Goal: Information Seeking & Learning: Compare options

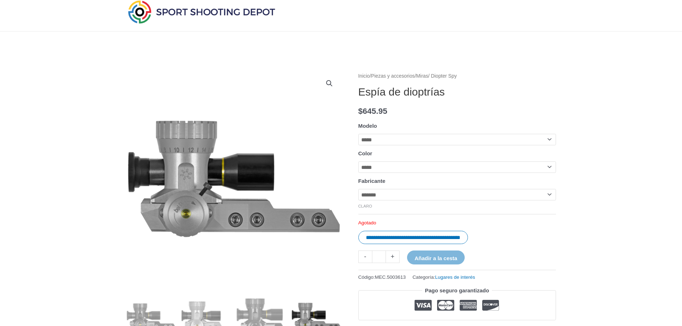
scroll to position [19, 0]
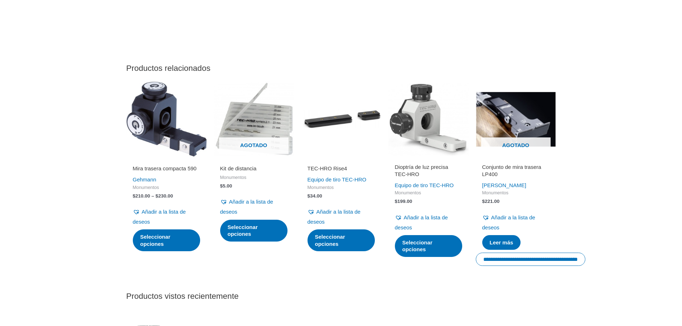
scroll to position [1092, 0]
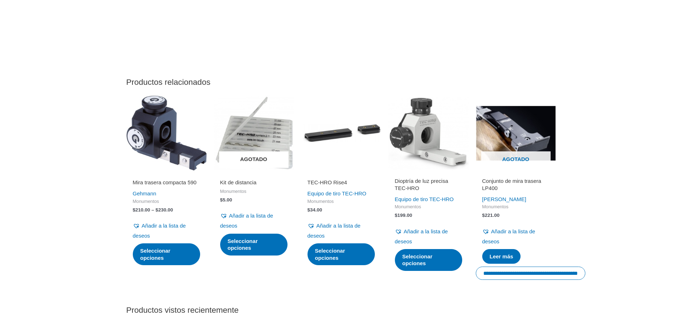
click at [280, 156] on img at bounding box center [254, 133] width 80 height 80
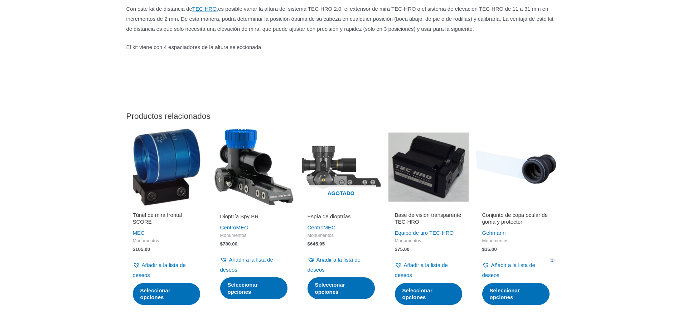
scroll to position [358, 0]
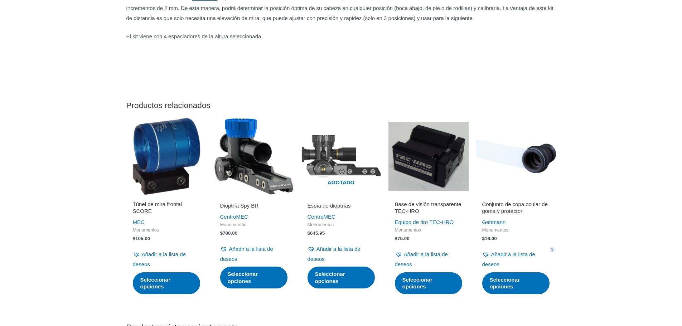
click at [257, 155] on img at bounding box center [254, 156] width 80 height 80
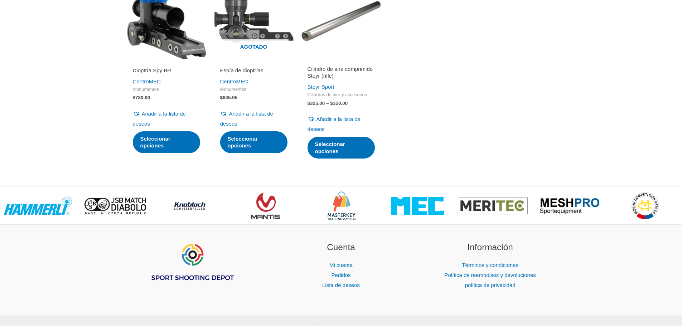
scroll to position [716, 0]
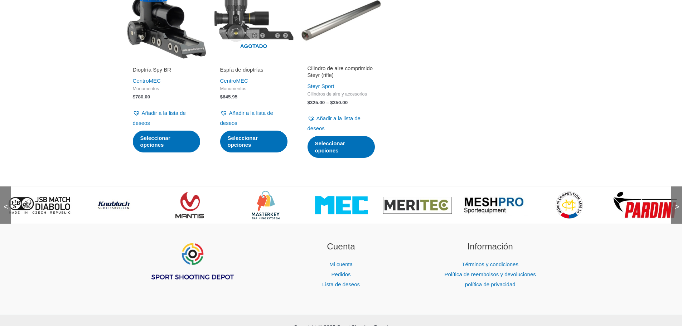
click at [649, 219] on img at bounding box center [645, 205] width 69 height 29
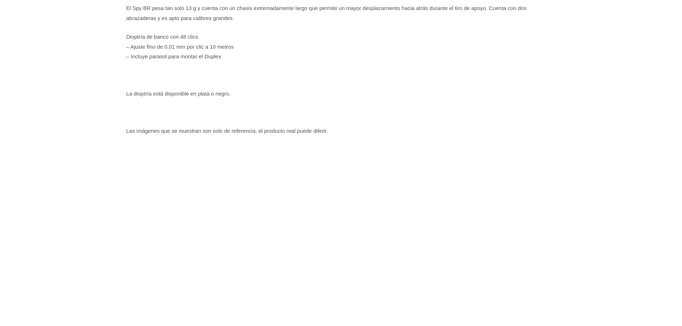
scroll to position [484, 0]
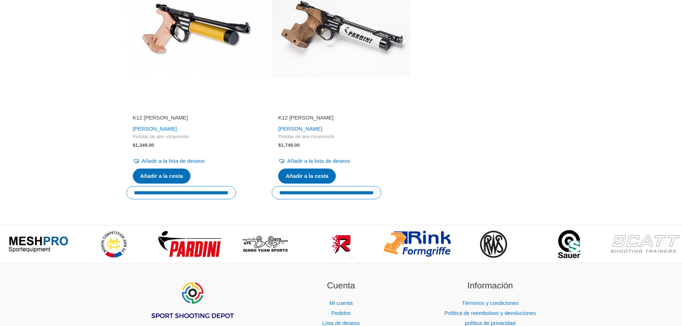
scroll to position [823, 0]
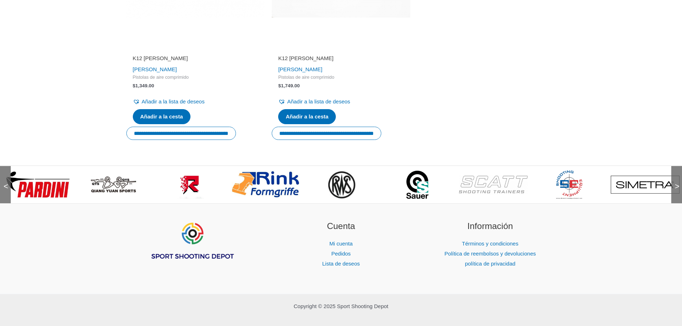
click at [675, 176] on span ">" at bounding box center [674, 179] width 7 height 7
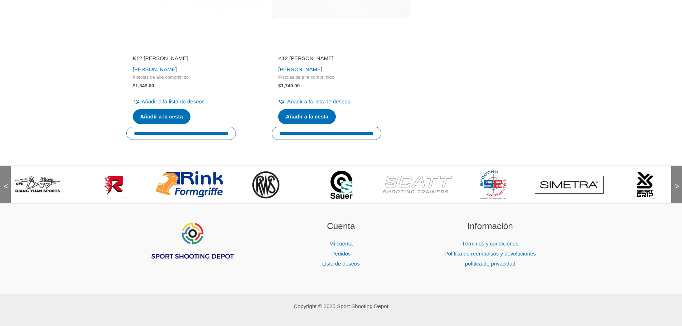
click at [675, 176] on span ">" at bounding box center [674, 179] width 7 height 7
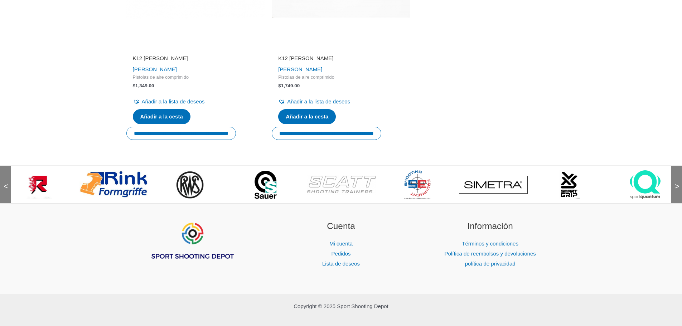
click at [675, 176] on span ">" at bounding box center [674, 179] width 7 height 7
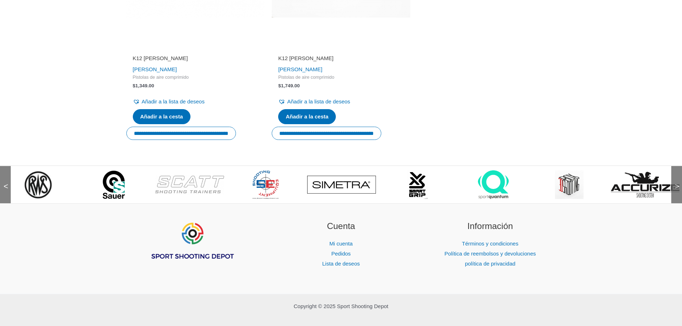
click at [674, 176] on span ">" at bounding box center [674, 179] width 7 height 7
click at [487, 176] on img at bounding box center [493, 184] width 31 height 29
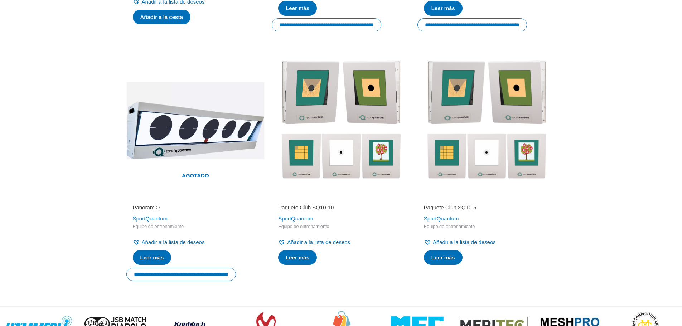
scroll to position [680, 0]
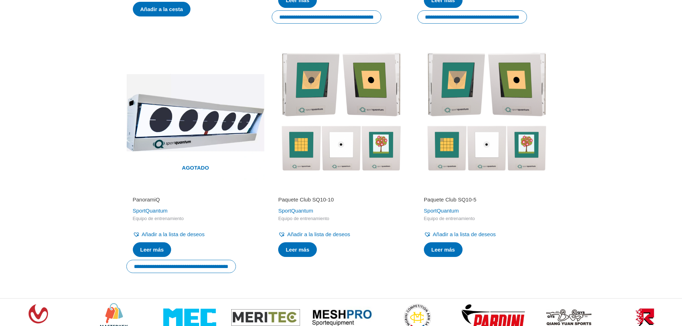
click at [502, 120] on img at bounding box center [486, 113] width 138 height 138
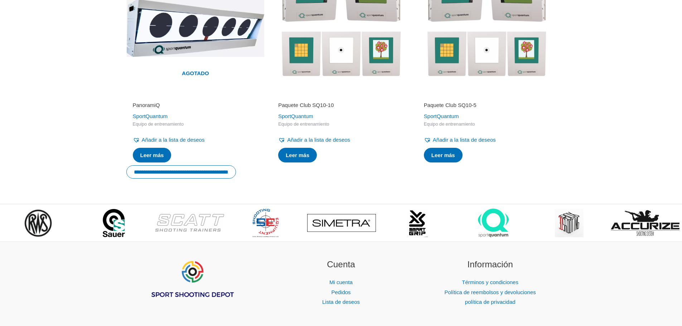
scroll to position [787, 0]
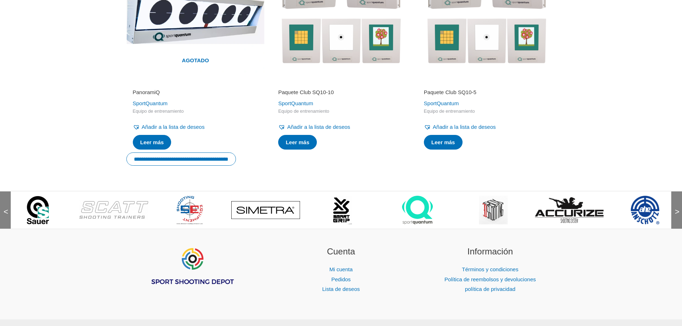
click at [650, 209] on img at bounding box center [645, 210] width 29 height 29
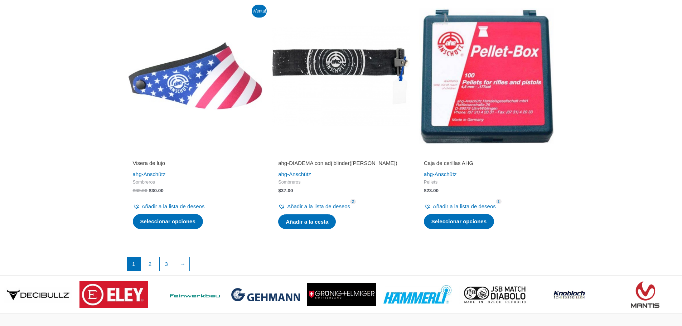
scroll to position [1467, 0]
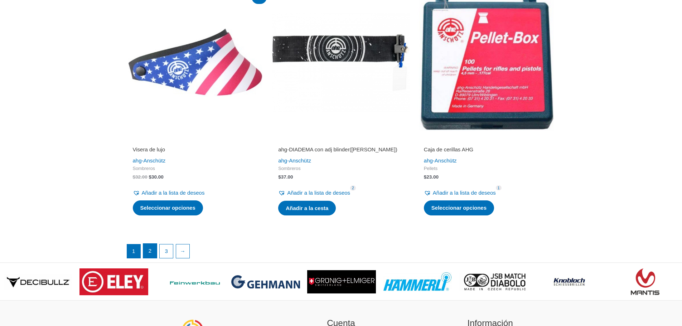
click at [148, 256] on link "2" at bounding box center [150, 251] width 14 height 14
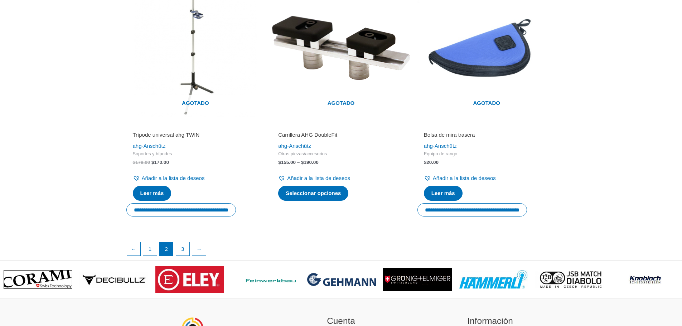
scroll to position [1181, 0]
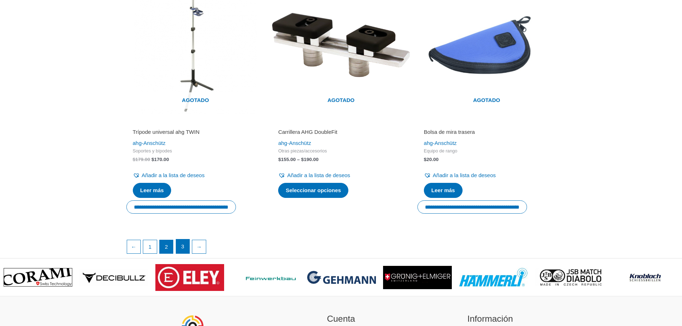
click at [183, 249] on font "3" at bounding box center [182, 246] width 3 height 6
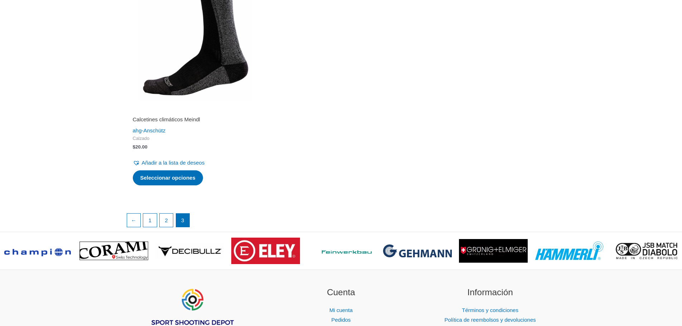
scroll to position [716, 0]
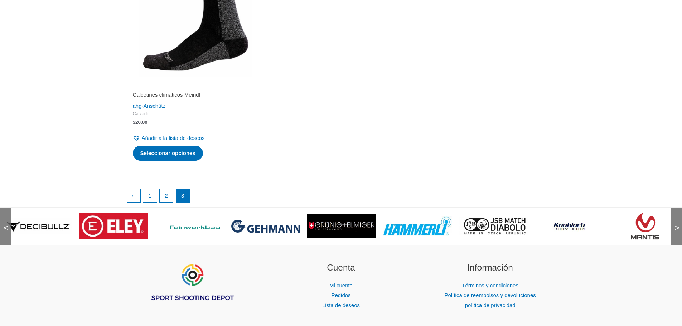
click at [673, 229] on div ">" at bounding box center [676, 226] width 11 height 37
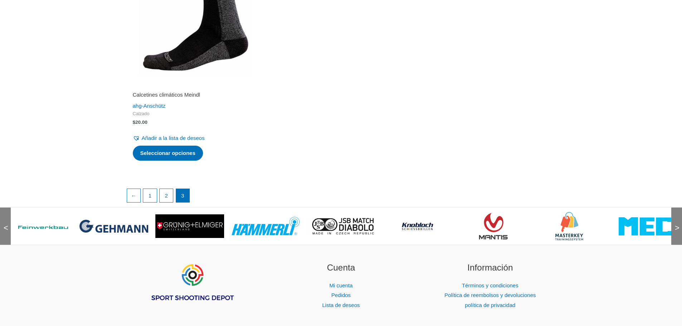
click at [568, 224] on img at bounding box center [569, 226] width 28 height 29
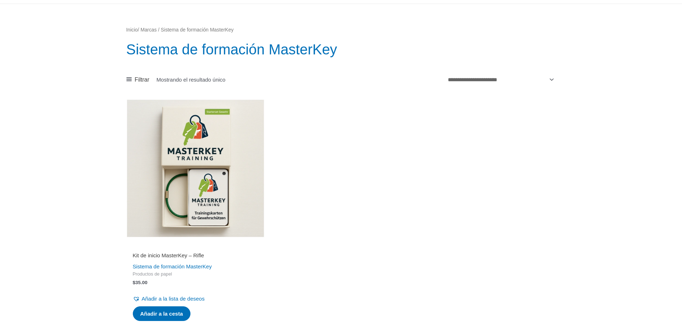
scroll to position [72, 0]
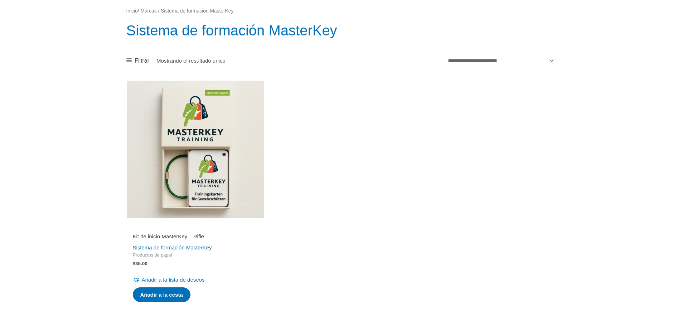
click at [201, 175] on img at bounding box center [195, 149] width 138 height 138
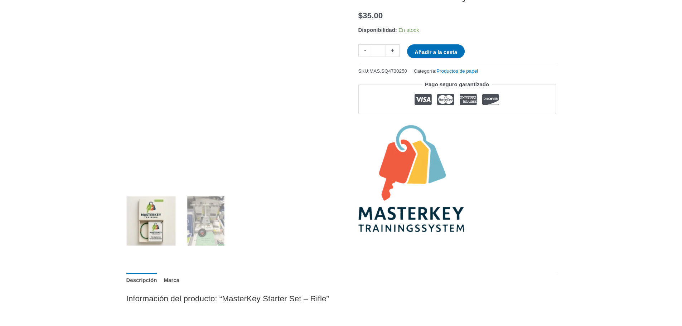
scroll to position [143, 0]
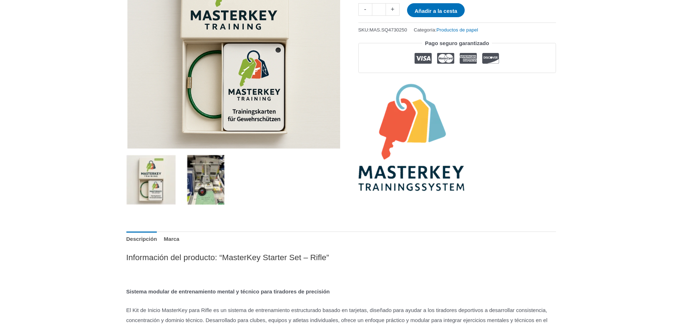
click at [211, 190] on img at bounding box center [206, 180] width 50 height 50
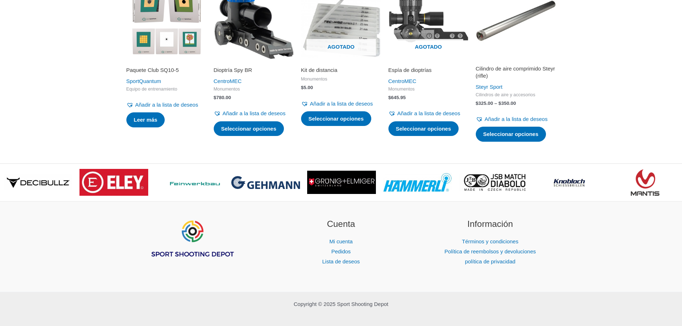
scroll to position [1145, 0]
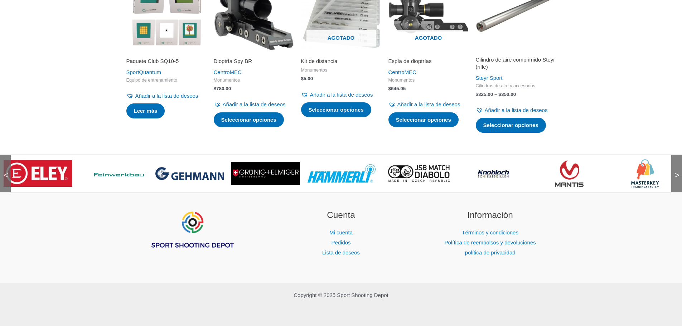
click at [679, 180] on font ">" at bounding box center [677, 175] width 5 height 9
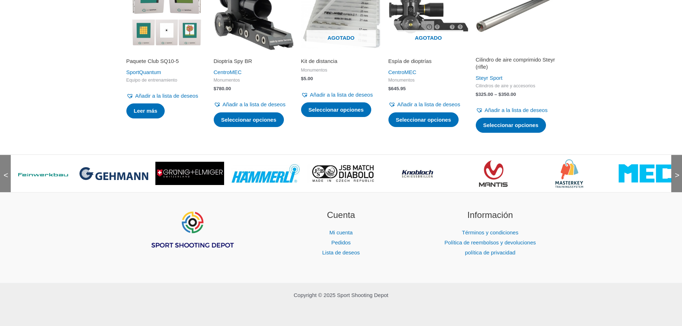
click at [679, 180] on font ">" at bounding box center [677, 175] width 5 height 9
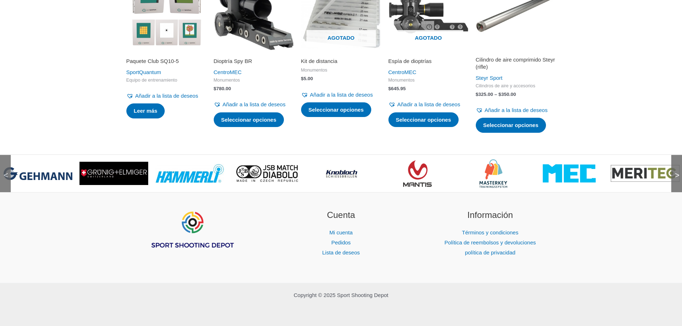
click at [677, 180] on font ">" at bounding box center [677, 175] width 5 height 9
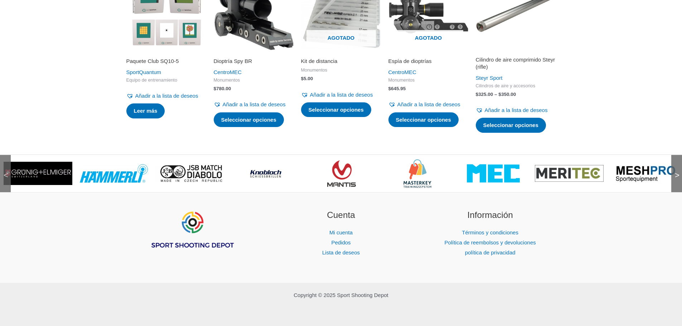
click at [643, 185] on img at bounding box center [645, 173] width 69 height 22
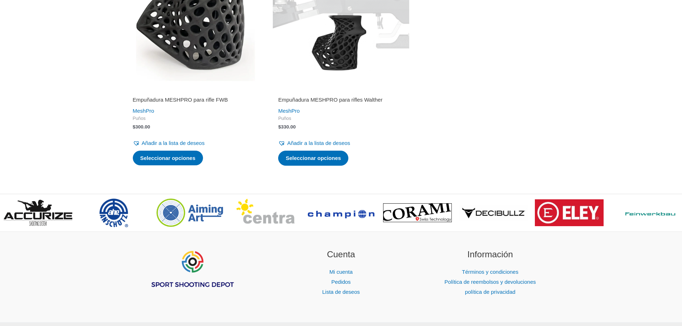
scroll to position [215, 0]
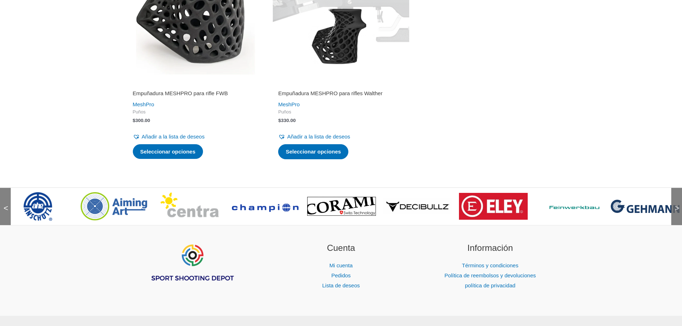
click at [637, 208] on img at bounding box center [645, 206] width 69 height 13
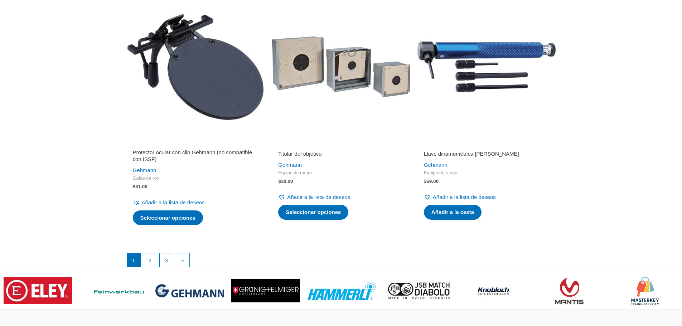
scroll to position [1431, 0]
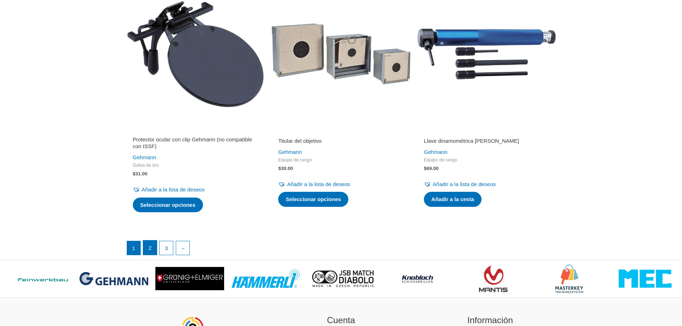
click at [147, 253] on link "2" at bounding box center [150, 247] width 14 height 14
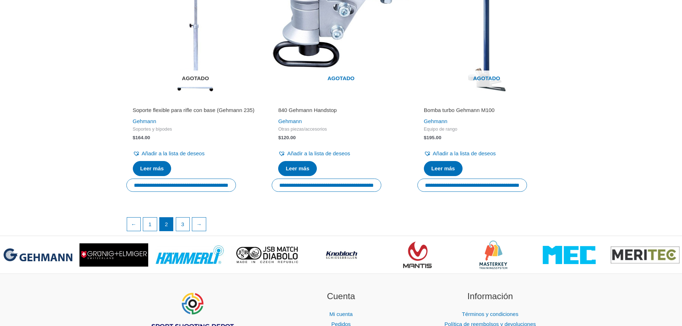
scroll to position [1217, 0]
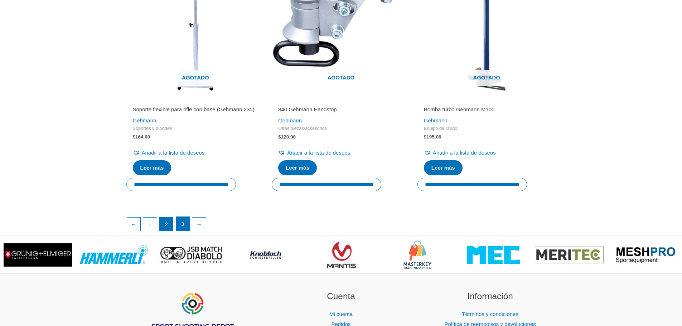
click at [182, 227] on font "3" at bounding box center [182, 224] width 3 height 6
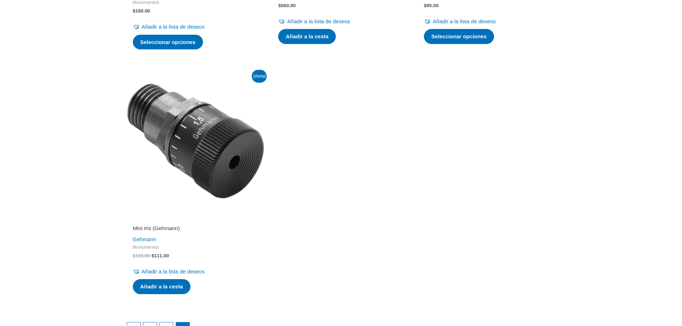
scroll to position [1181, 0]
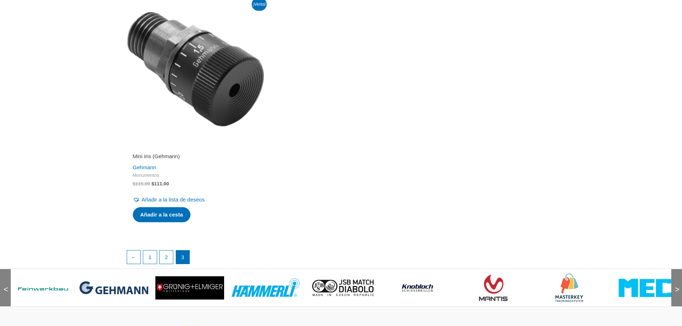
click at [658, 288] on img at bounding box center [644, 288] width 53 height 18
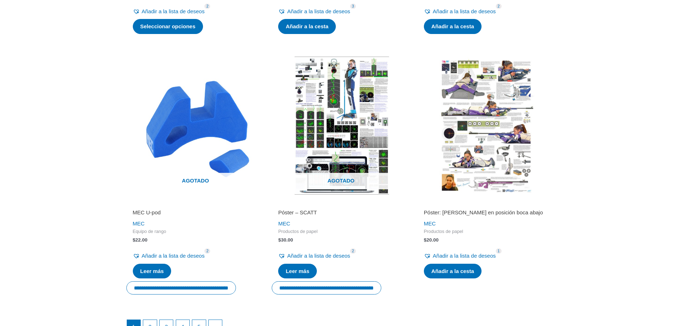
scroll to position [1217, 0]
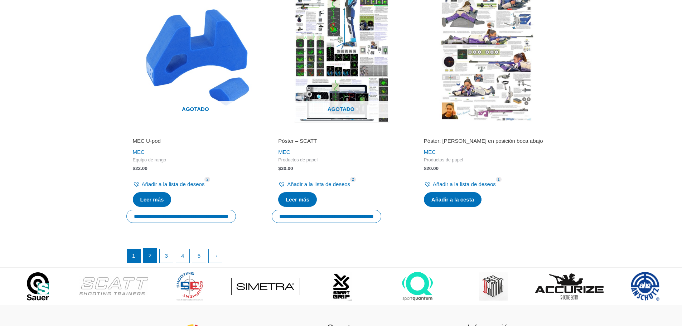
click at [153, 263] on link "2" at bounding box center [150, 255] width 14 height 14
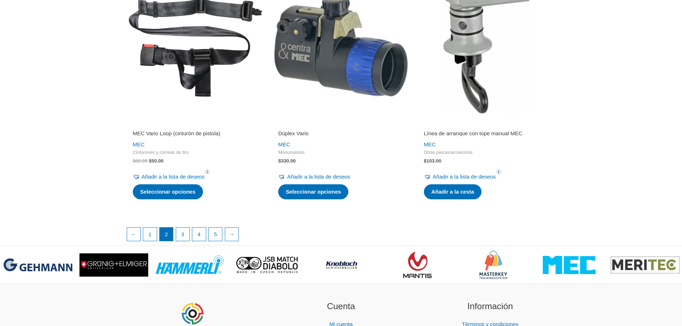
scroll to position [1181, 0]
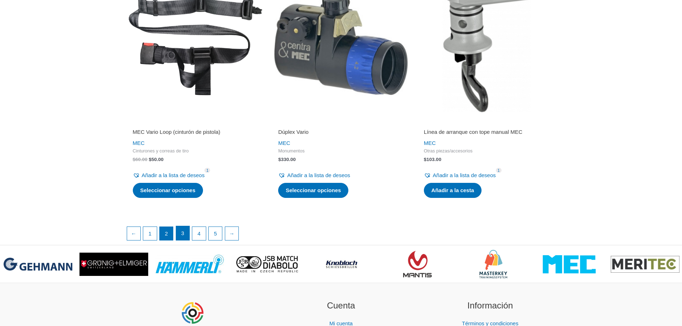
click at [185, 228] on link "3" at bounding box center [183, 233] width 14 height 14
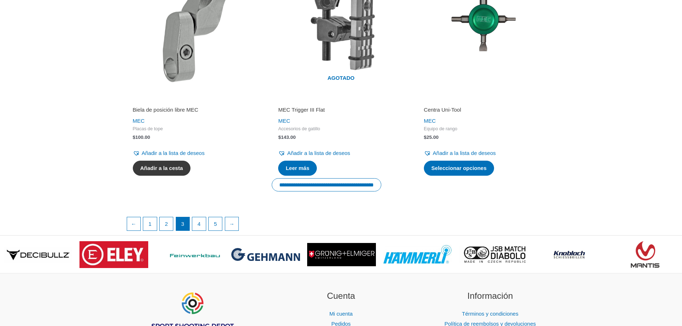
scroll to position [1217, 0]
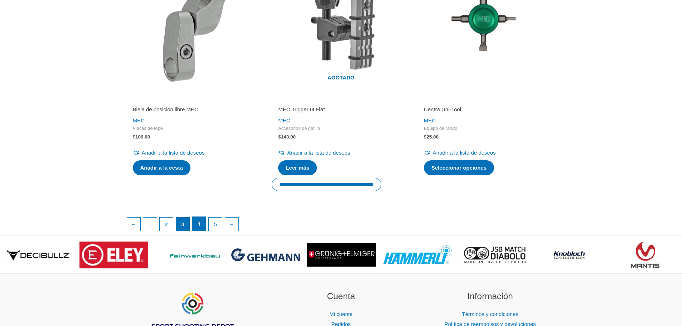
click at [199, 217] on link "4" at bounding box center [199, 224] width 14 height 14
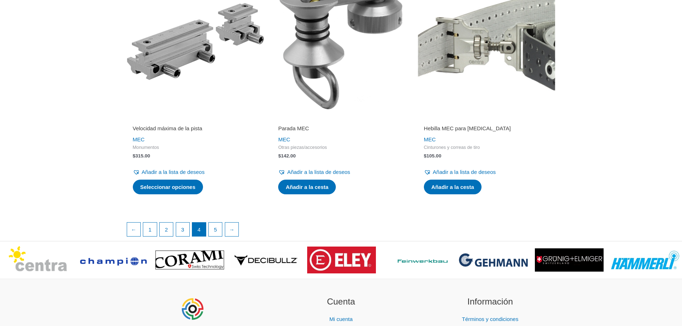
scroll to position [1181, 0]
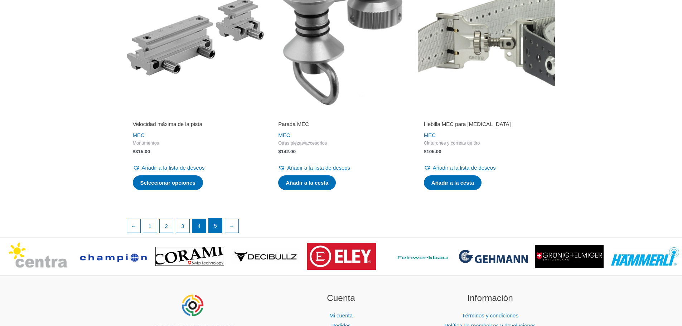
click at [214, 220] on link "5" at bounding box center [216, 225] width 14 height 14
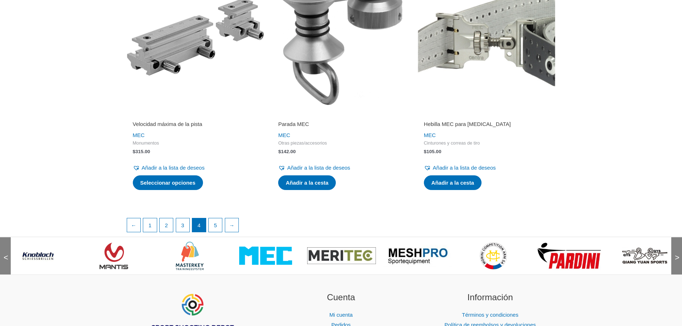
click at [643, 247] on img at bounding box center [645, 255] width 69 height 17
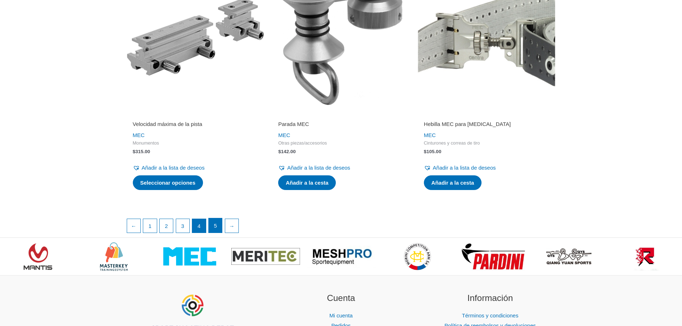
click at [213, 219] on link "5" at bounding box center [216, 225] width 14 height 14
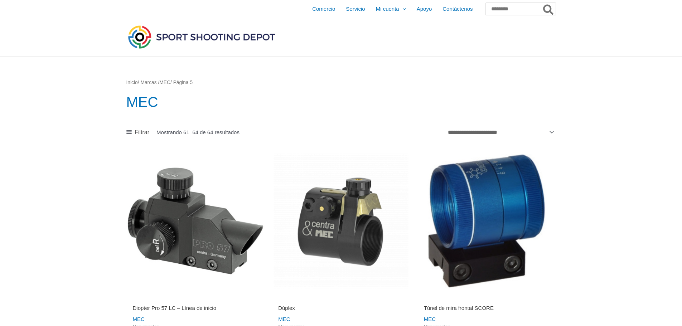
click at [195, 233] on img at bounding box center [195, 221] width 138 height 138
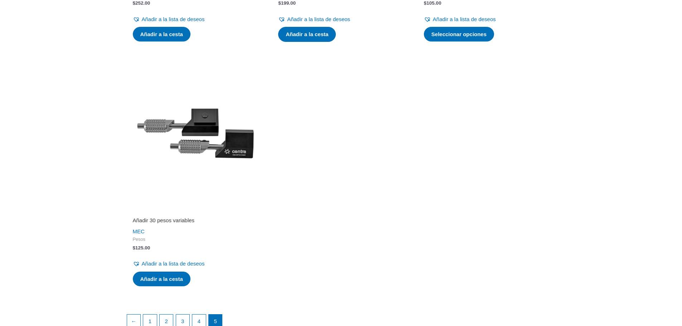
scroll to position [429, 0]
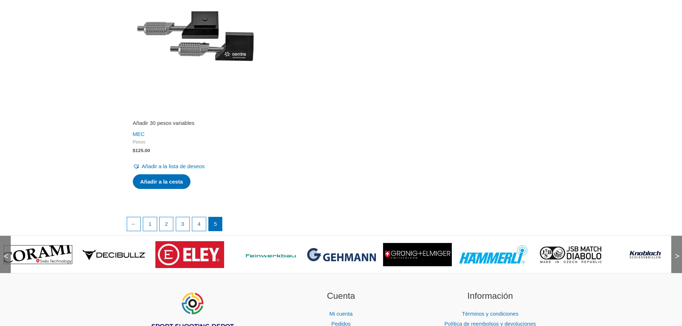
click at [497, 259] on img at bounding box center [493, 254] width 69 height 19
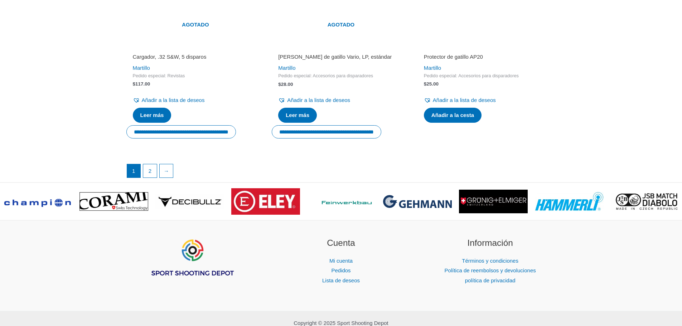
scroll to position [1324, 0]
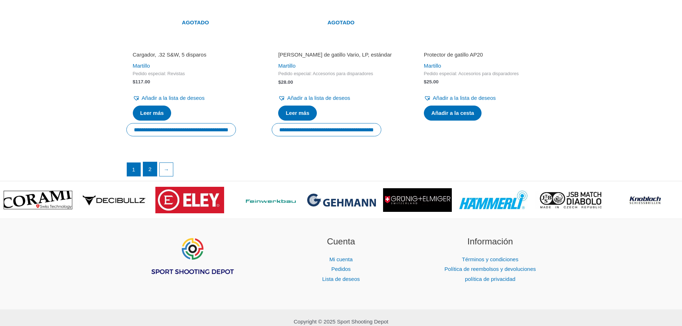
click at [147, 166] on link "2" at bounding box center [150, 169] width 14 height 14
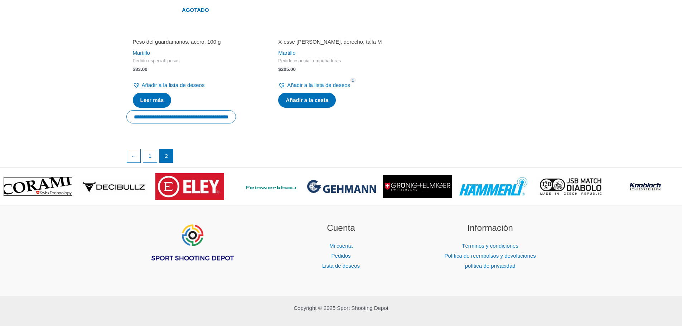
scroll to position [1316, 0]
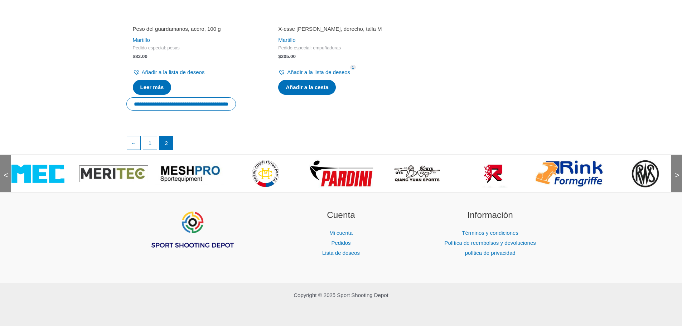
click at [264, 171] on img at bounding box center [265, 173] width 29 height 29
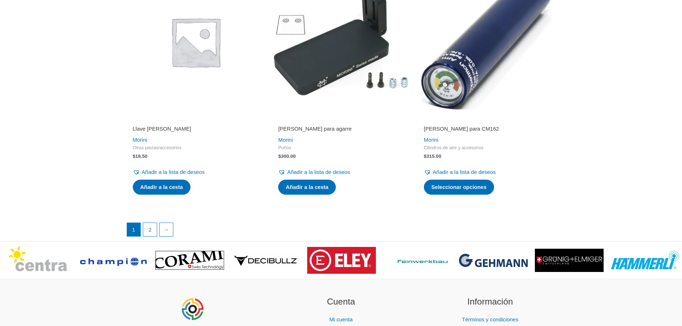
scroll to position [1288, 0]
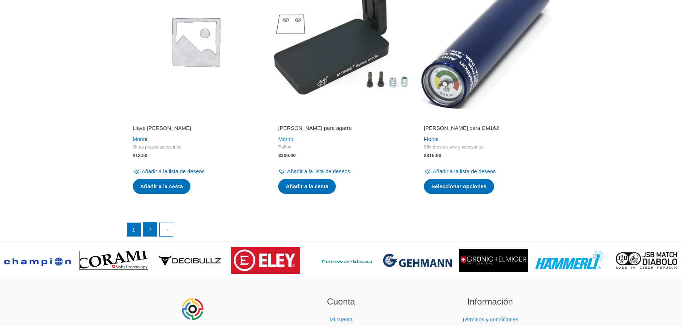
click at [150, 227] on font "2" at bounding box center [150, 229] width 3 height 6
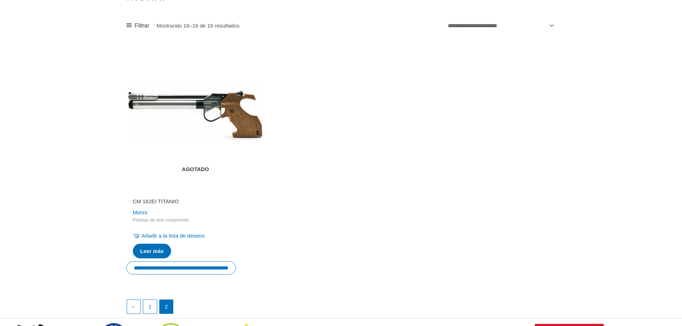
scroll to position [107, 0]
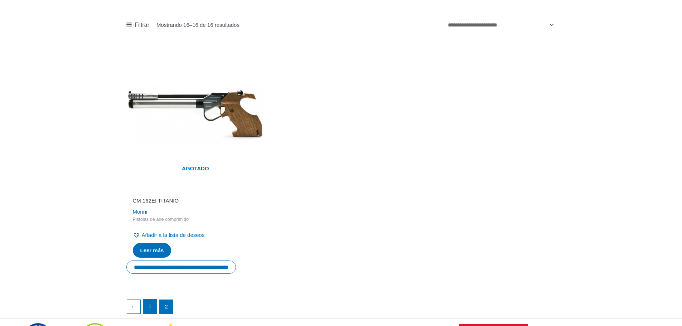
click at [149, 301] on link "1" at bounding box center [150, 306] width 14 height 14
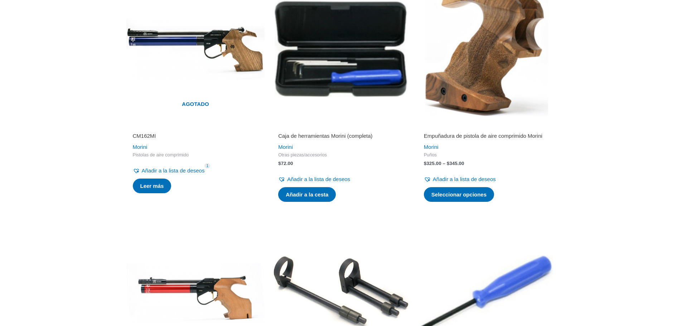
scroll to position [787, 0]
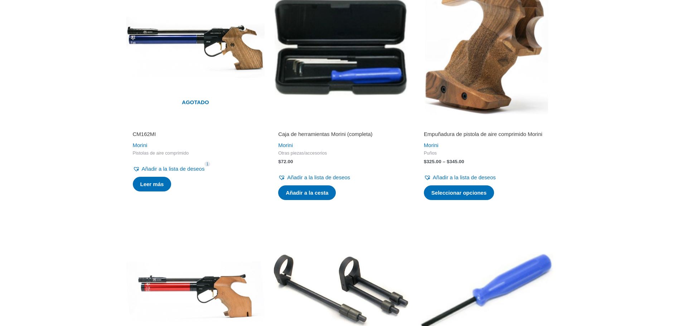
click at [130, 233] on img at bounding box center [195, 292] width 138 height 138
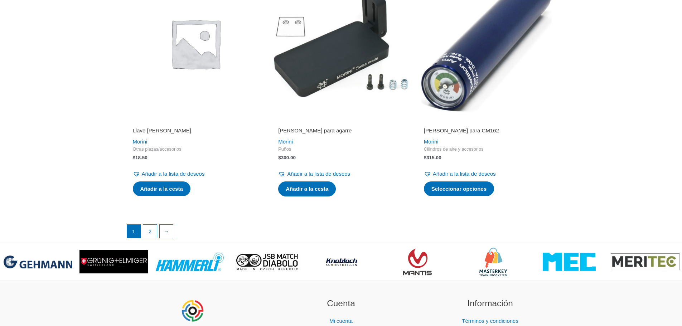
scroll to position [1288, 0]
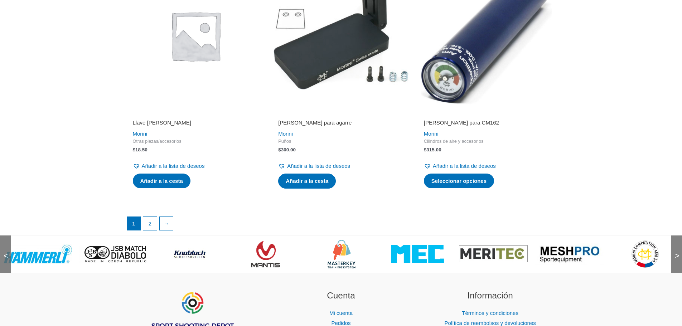
click at [577, 258] on img at bounding box center [569, 254] width 69 height 22
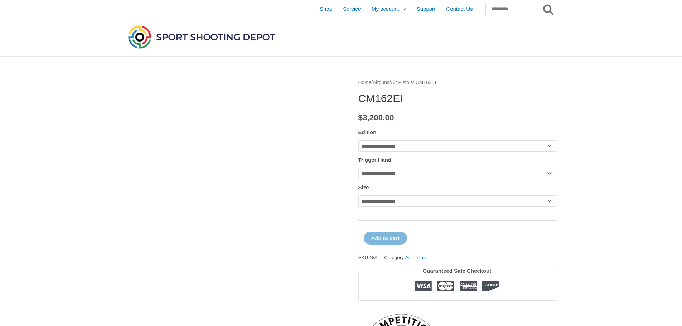
select select
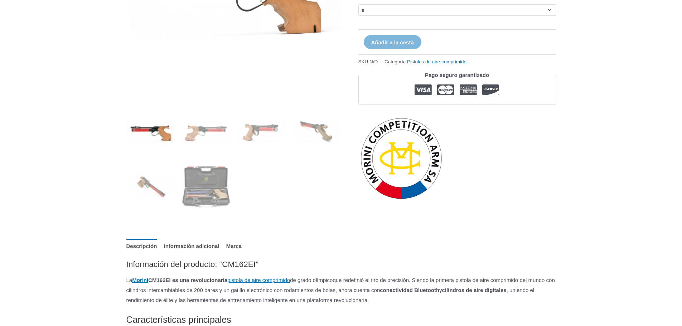
scroll to position [215, 0]
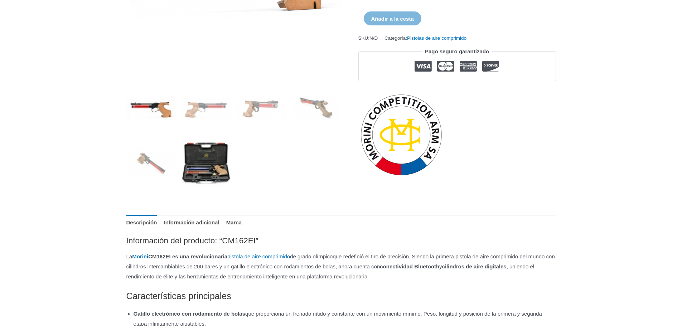
click at [215, 166] on img at bounding box center [206, 163] width 50 height 50
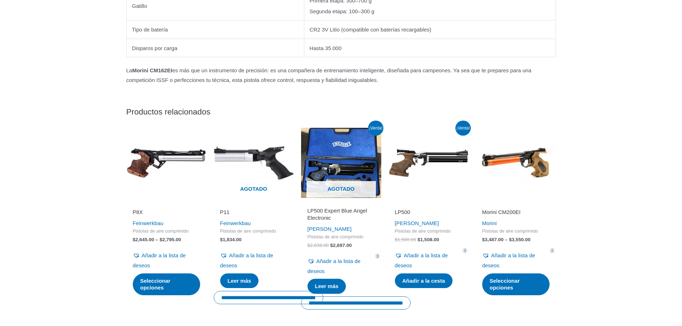
scroll to position [913, 0]
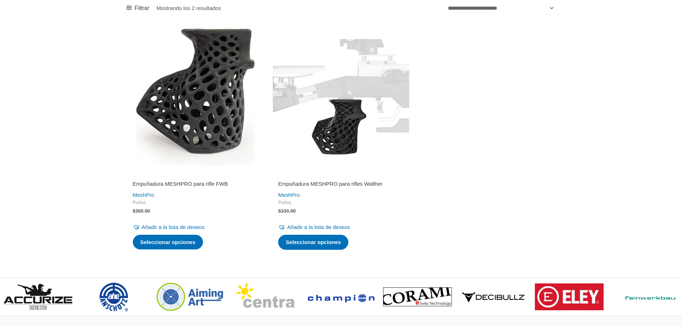
scroll to position [212, 0]
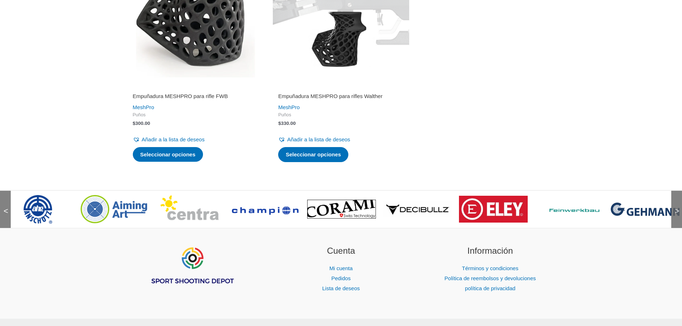
click at [128, 205] on img at bounding box center [114, 209] width 67 height 29
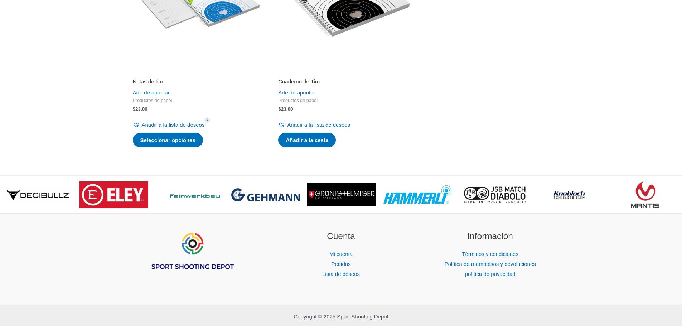
scroll to position [930, 0]
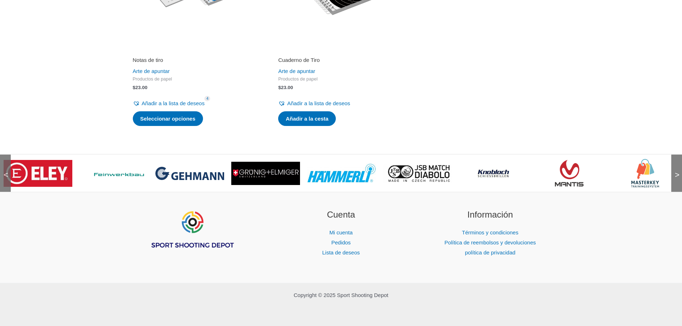
click at [252, 184] on img at bounding box center [265, 173] width 69 height 23
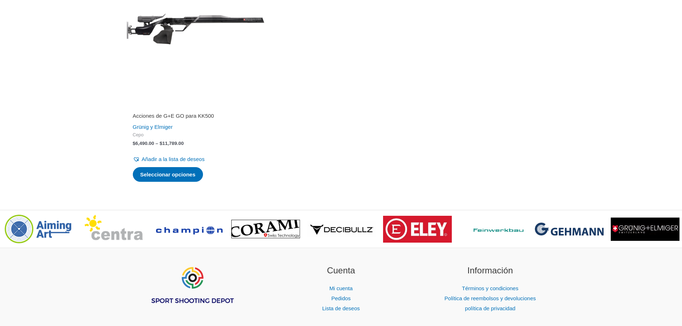
scroll to position [966, 0]
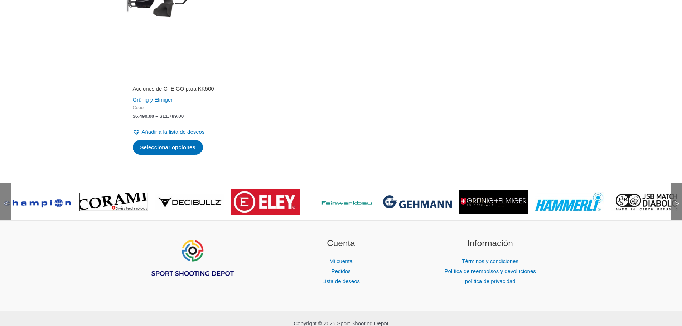
click at [191, 209] on img at bounding box center [189, 202] width 69 height 16
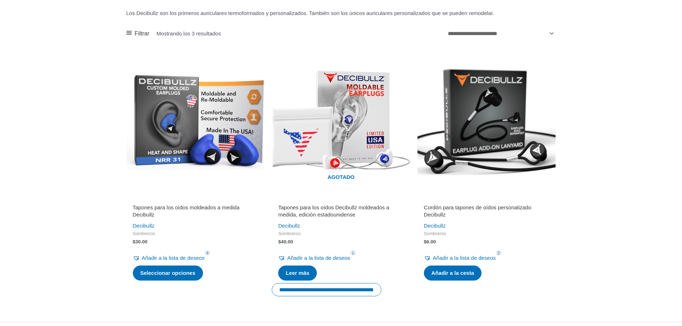
scroll to position [322, 0]
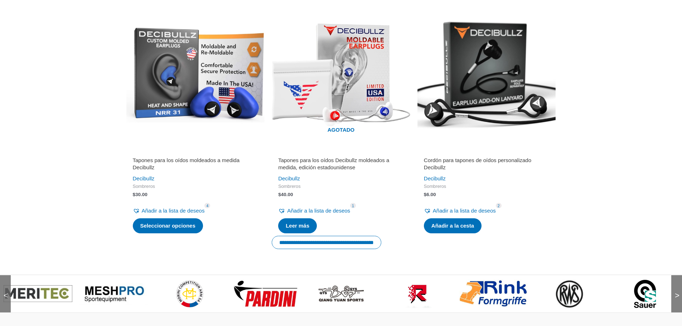
click at [572, 286] on img at bounding box center [569, 293] width 29 height 29
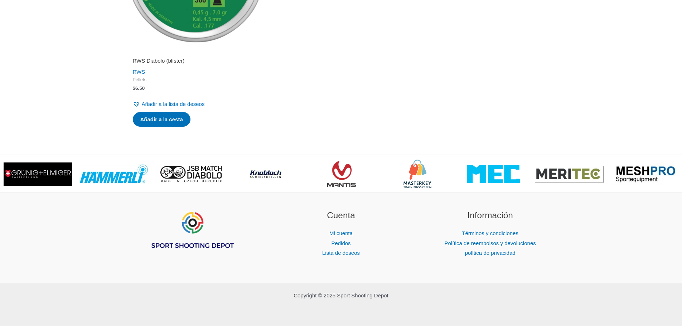
scroll to position [614, 0]
click at [203, 175] on img at bounding box center [189, 174] width 69 height 18
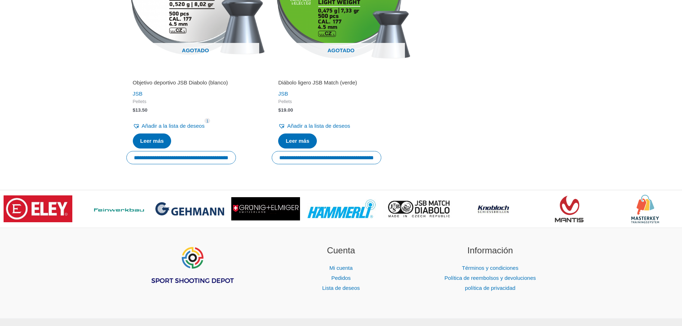
scroll to position [644, 0]
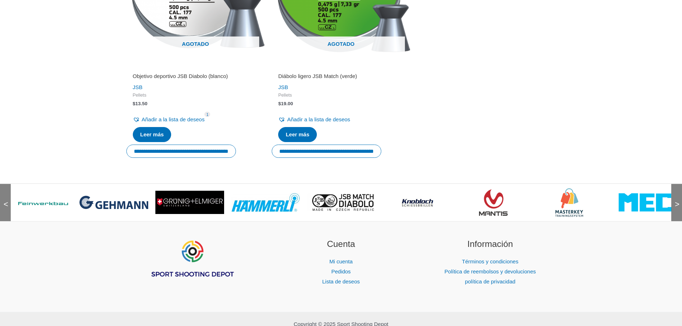
click at [185, 196] on img at bounding box center [189, 202] width 69 height 23
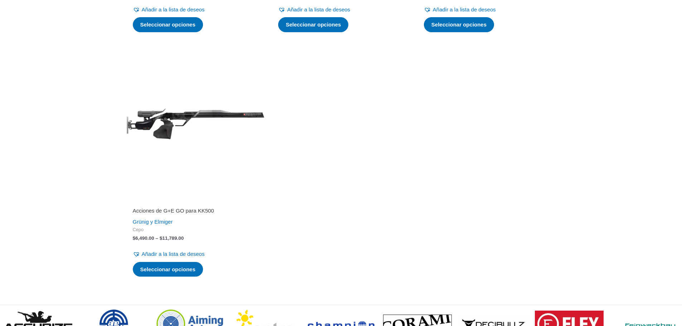
scroll to position [930, 0]
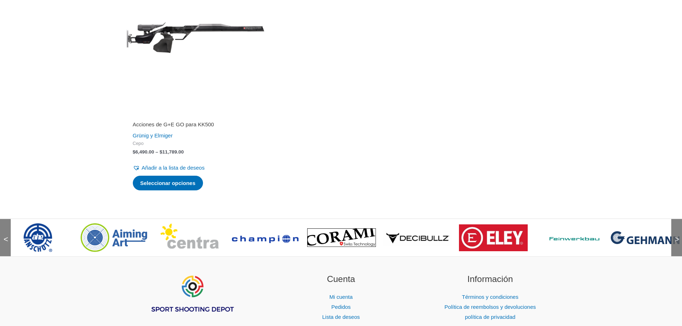
click at [678, 242] on font ">" at bounding box center [677, 239] width 5 height 9
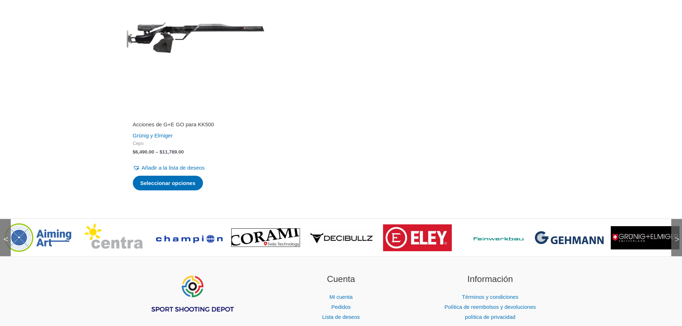
click at [677, 242] on font ">" at bounding box center [677, 239] width 5 height 9
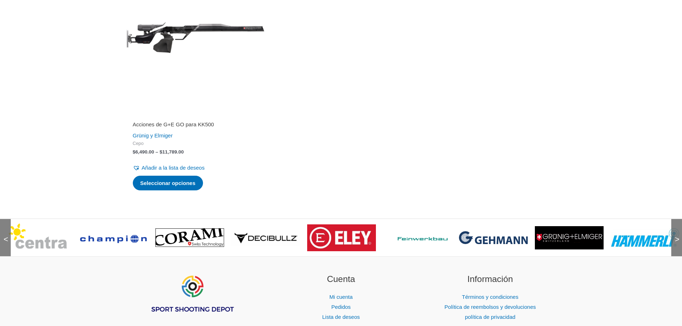
click at [677, 242] on font ">" at bounding box center [677, 239] width 5 height 9
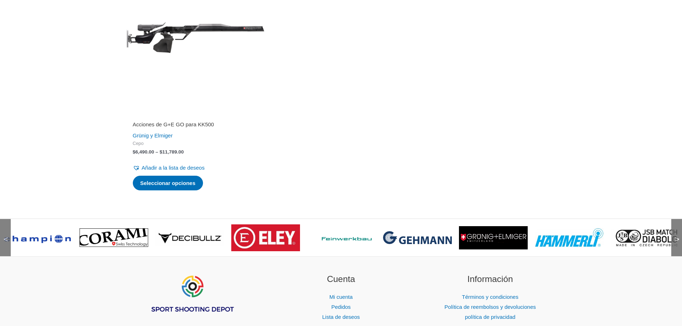
click at [676, 243] on font ">" at bounding box center [677, 239] width 5 height 9
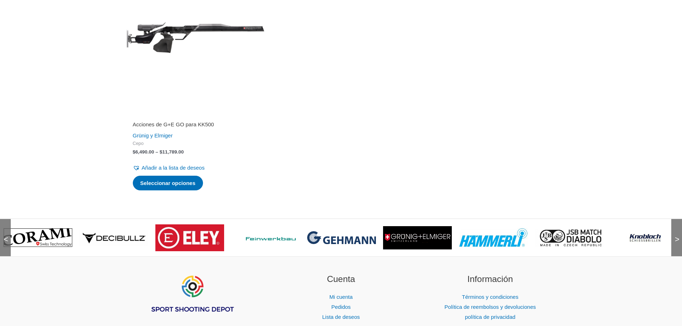
click at [676, 243] on font ">" at bounding box center [677, 239] width 5 height 9
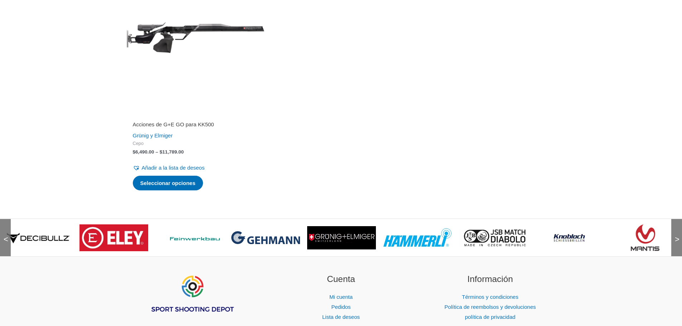
click at [676, 243] on font ">" at bounding box center [677, 239] width 5 height 9
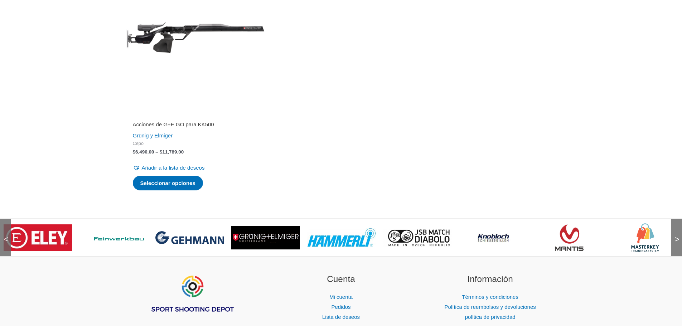
click at [675, 243] on font ">" at bounding box center [677, 239] width 5 height 9
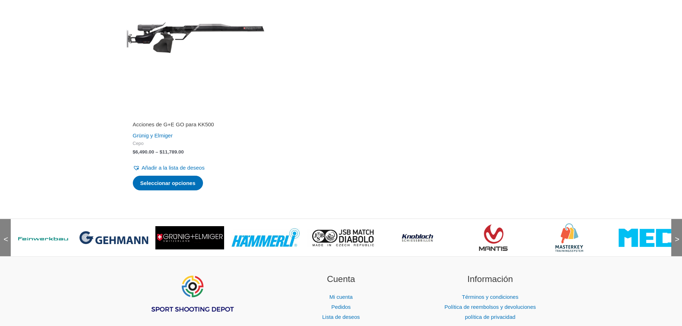
click at [675, 243] on font ">" at bounding box center [677, 239] width 5 height 9
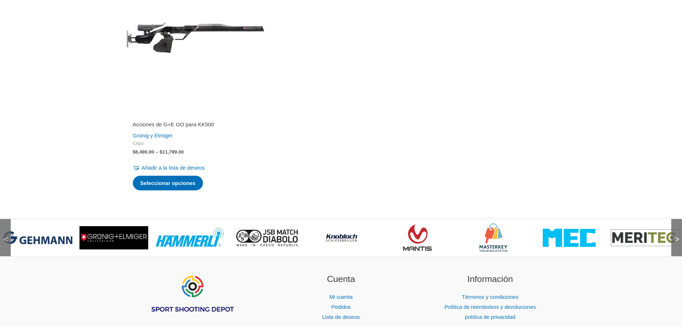
click at [675, 243] on font ">" at bounding box center [677, 239] width 5 height 9
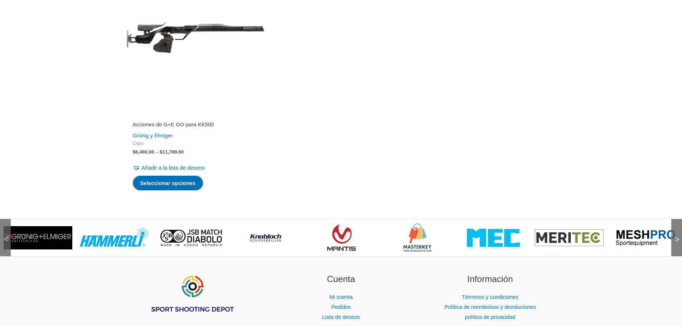
click at [675, 243] on font ">" at bounding box center [677, 239] width 5 height 9
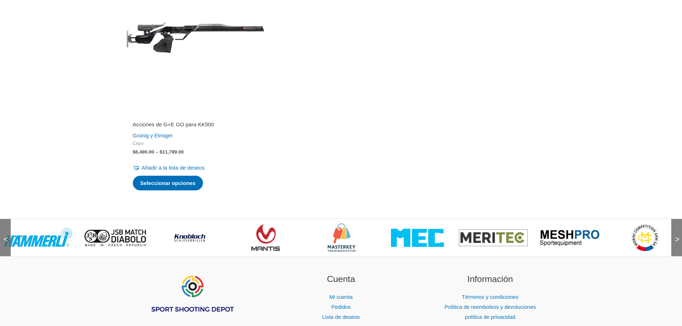
click at [675, 243] on font ">" at bounding box center [677, 239] width 5 height 9
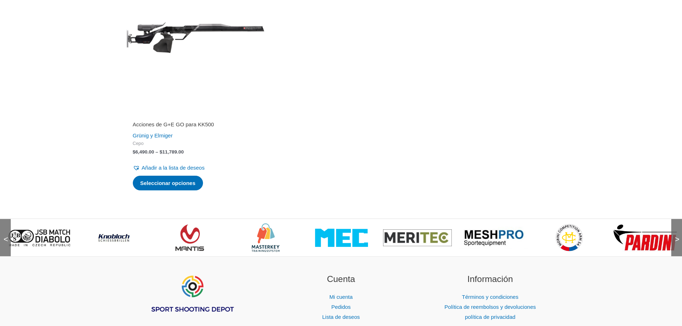
click at [675, 243] on font ">" at bounding box center [677, 239] width 5 height 9
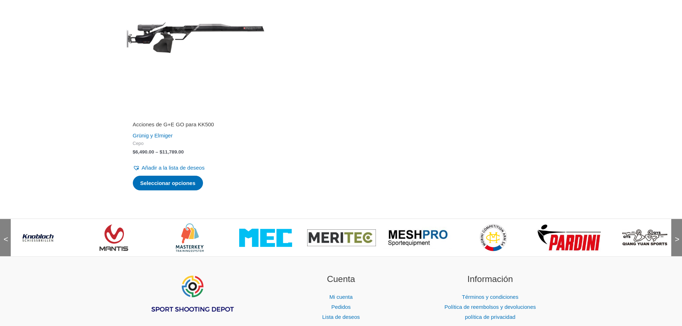
click at [675, 243] on font ">" at bounding box center [677, 239] width 5 height 9
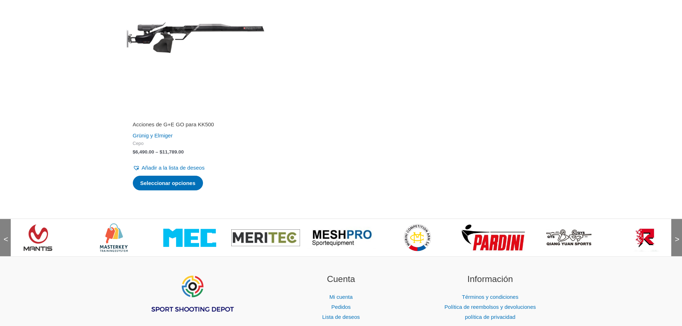
click at [675, 243] on font ">" at bounding box center [677, 239] width 5 height 9
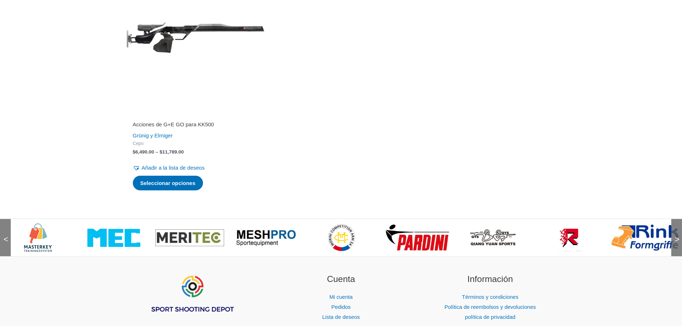
click at [577, 243] on img at bounding box center [569, 237] width 29 height 29
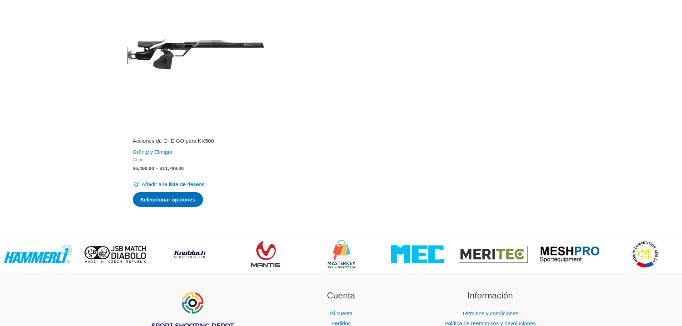
scroll to position [930, 0]
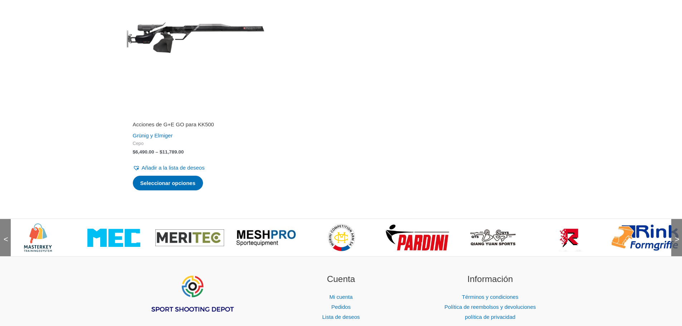
click at [631, 237] on img at bounding box center [645, 238] width 69 height 28
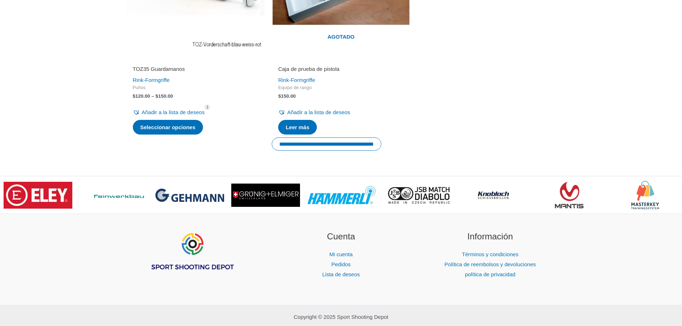
scroll to position [895, 0]
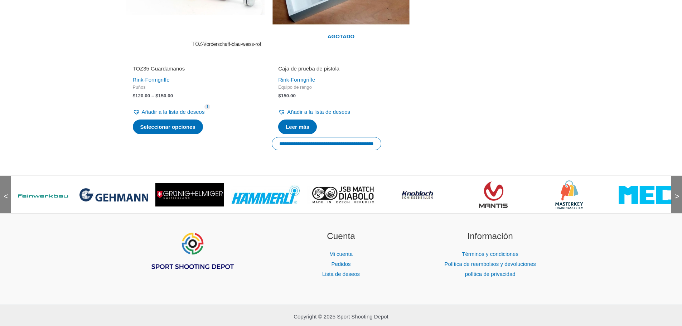
click at [678, 193] on span ">" at bounding box center [674, 189] width 7 height 7
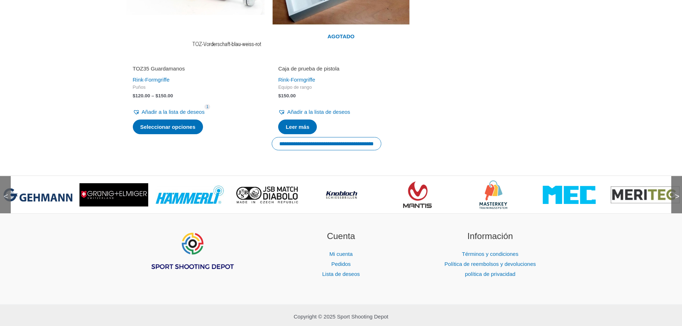
click at [678, 193] on span ">" at bounding box center [674, 189] width 7 height 7
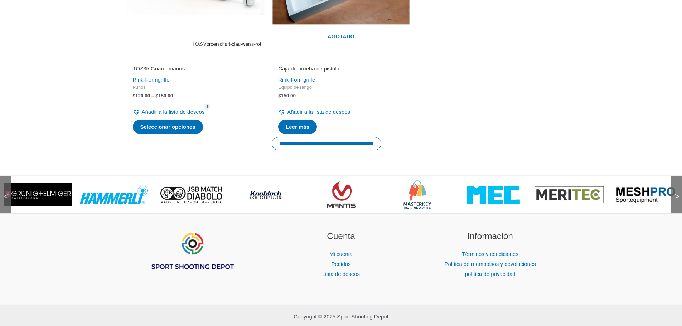
click at [678, 193] on span ">" at bounding box center [674, 189] width 7 height 7
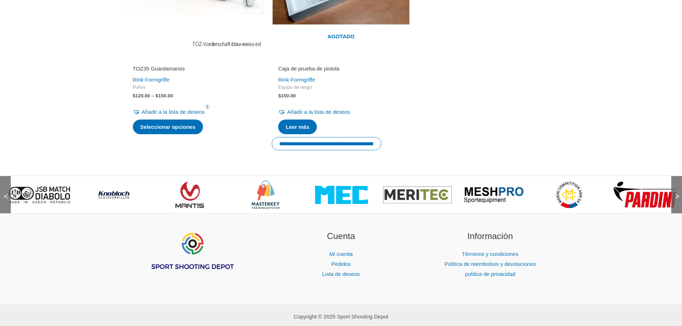
click at [676, 198] on font ">" at bounding box center [677, 196] width 5 height 9
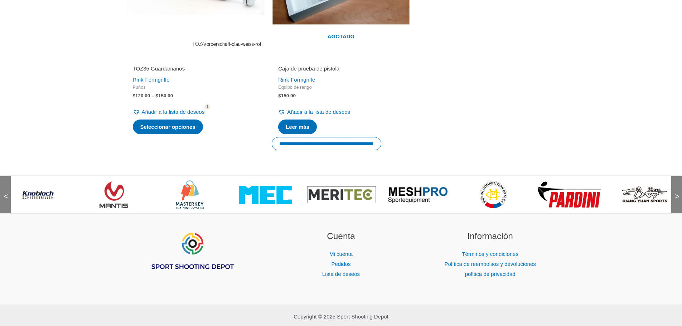
click at [572, 199] on img at bounding box center [569, 194] width 69 height 29
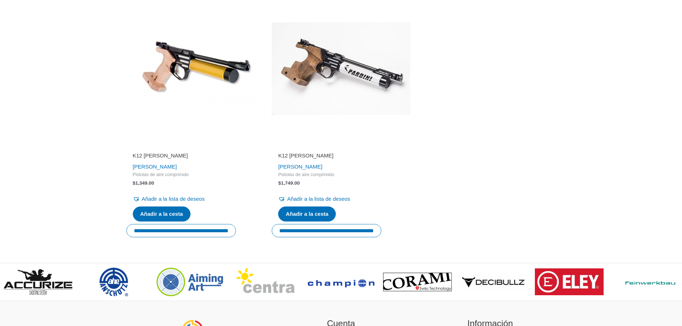
scroll to position [787, 0]
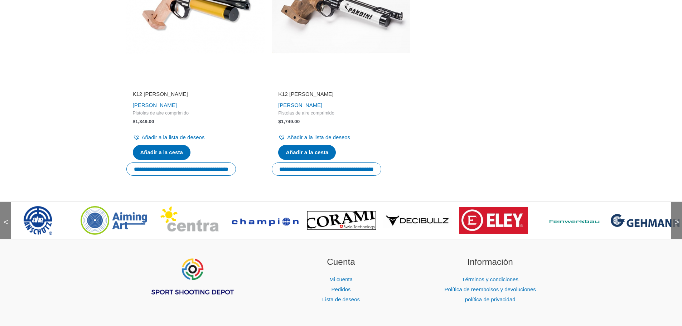
click at [505, 211] on img at bounding box center [493, 220] width 69 height 27
